Goal: Complete application form

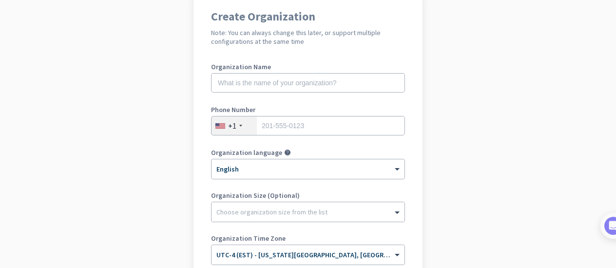
scroll to position [85, 0]
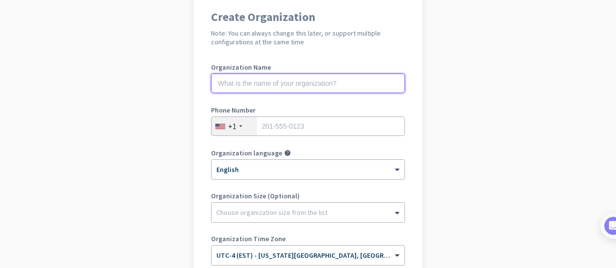
click at [343, 83] on input "text" at bounding box center [308, 83] width 194 height 19
type input "Mercor"
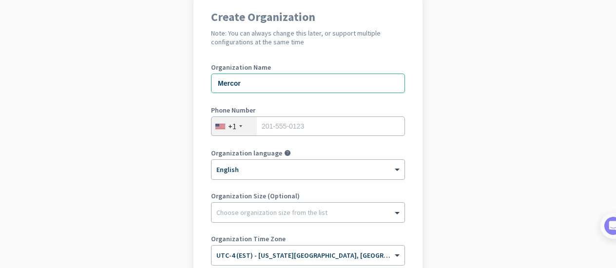
click at [242, 127] on div "+1" at bounding box center [233, 126] width 45 height 19
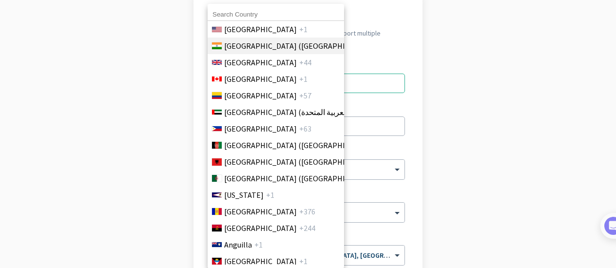
click at [260, 48] on span "[GEOGRAPHIC_DATA] ([GEOGRAPHIC_DATA])" at bounding box center [300, 46] width 152 height 12
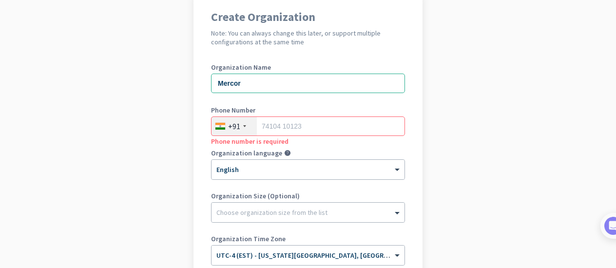
click at [294, 114] on div "Phone Number +91 Phone number is required" at bounding box center [308, 126] width 194 height 39
click at [315, 123] on input "tel" at bounding box center [308, 125] width 194 height 19
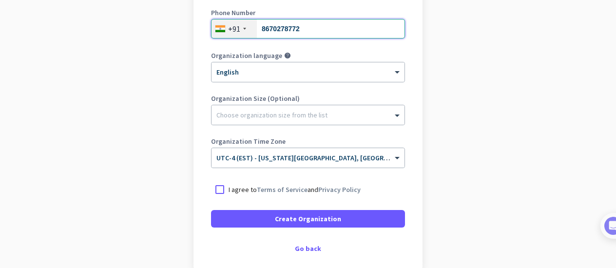
scroll to position [187, 0]
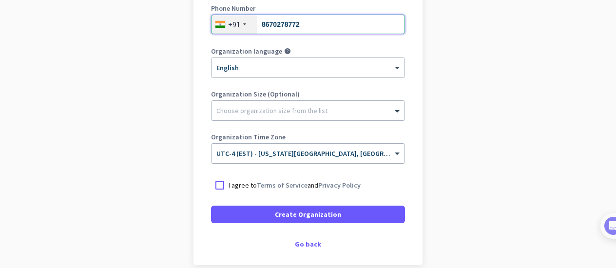
type input "8670278772"
click at [385, 180] on label "I agree to Terms of Service and Privacy Policy" at bounding box center [316, 185] width 176 height 10
click at [0, 0] on input "I agree to Terms of Service and Privacy Policy" at bounding box center [0, 0] width 0 height 0
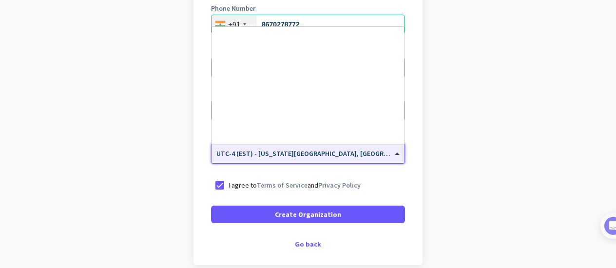
click at [393, 157] on span at bounding box center [398, 154] width 12 height 8
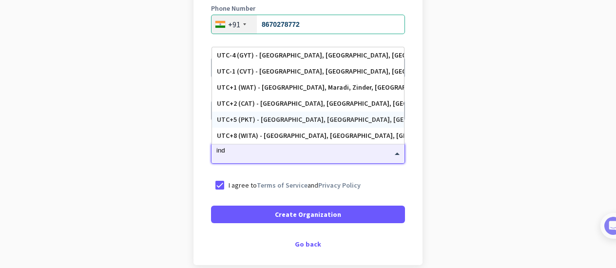
scroll to position [0, 0]
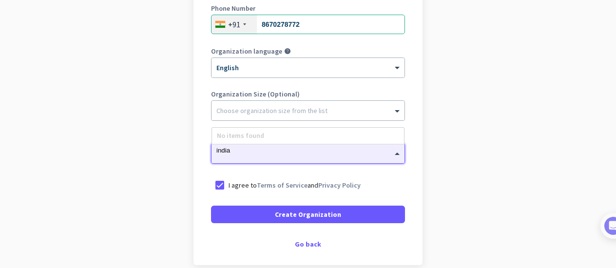
type input "india"
click at [375, 180] on div "I agree to Terms of Service and Privacy Policy" at bounding box center [308, 185] width 194 height 18
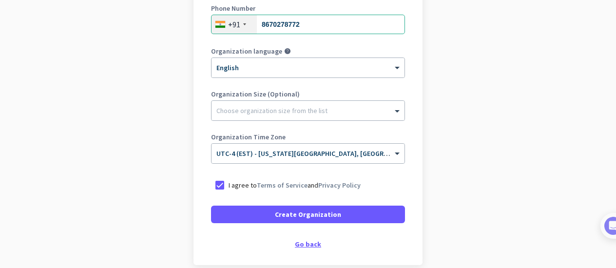
click at [318, 245] on div "Go back" at bounding box center [308, 244] width 194 height 7
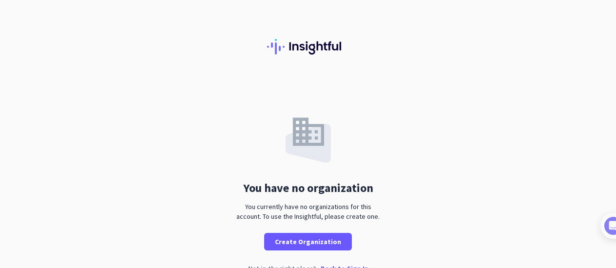
scroll to position [19, 0]
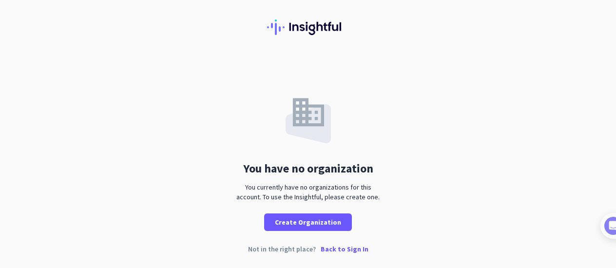
click at [337, 247] on p "Back to Sign In" at bounding box center [344, 248] width 48 height 7
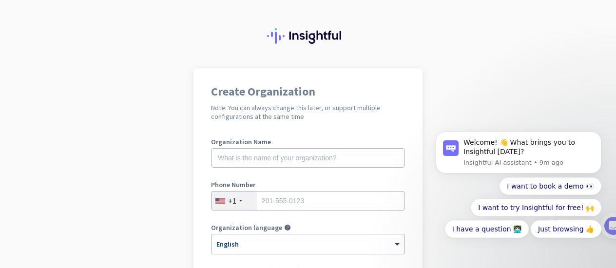
scroll to position [233, 0]
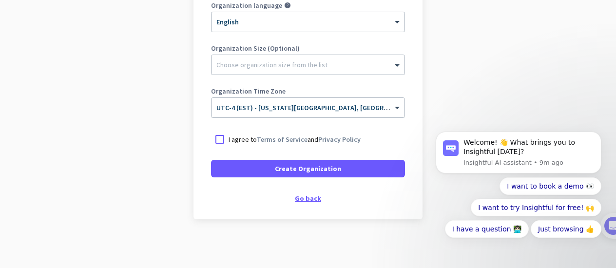
click at [312, 197] on div "Go back" at bounding box center [308, 198] width 194 height 7
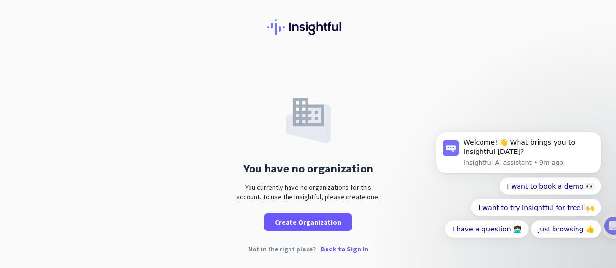
scroll to position [19, 0]
click at [336, 250] on p "Back to Sign In" at bounding box center [344, 248] width 48 height 7
